Goal: Book appointment/travel/reservation

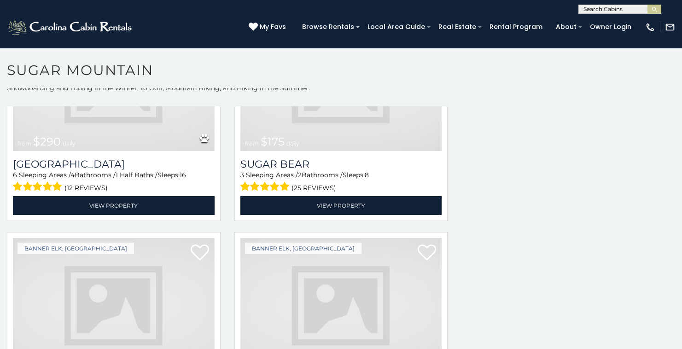
scroll to position [1122, 0]
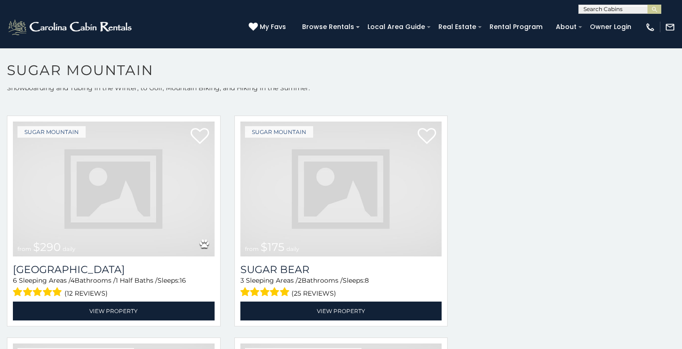
click at [181, 131] on img at bounding box center [114, 189] width 202 height 135
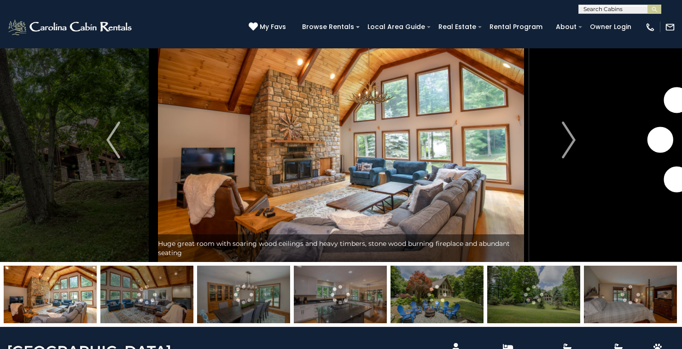
scroll to position [33, 0]
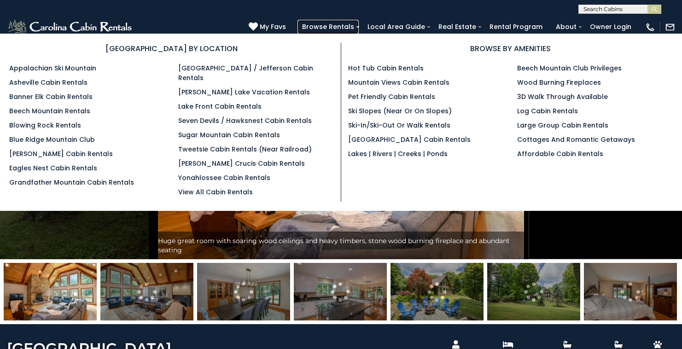
click at [359, 27] on link "Browse Rentals" at bounding box center [327, 27] width 61 height 14
